Goal: Task Accomplishment & Management: Complete application form

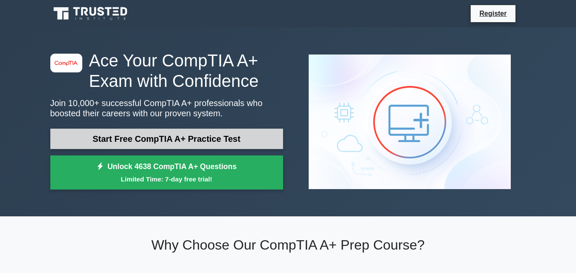
click at [176, 133] on link "Start Free CompTIA A+ Practice Test" at bounding box center [166, 139] width 233 height 20
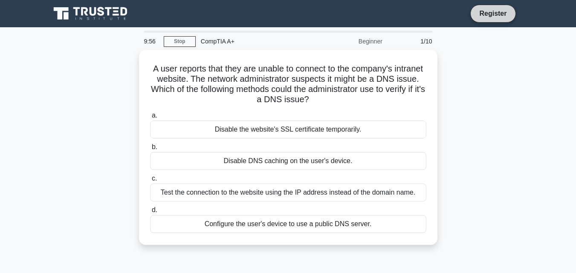
click at [499, 13] on link "Register" at bounding box center [493, 13] width 38 height 11
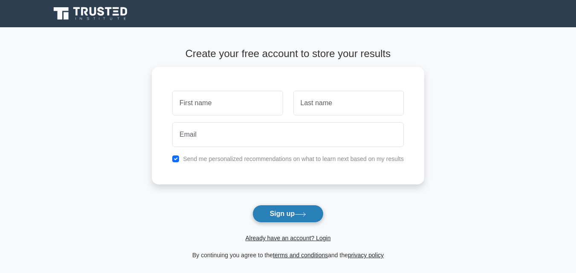
click at [299, 218] on button "Sign up" at bounding box center [288, 214] width 72 height 18
